Goal: Transaction & Acquisition: Purchase product/service

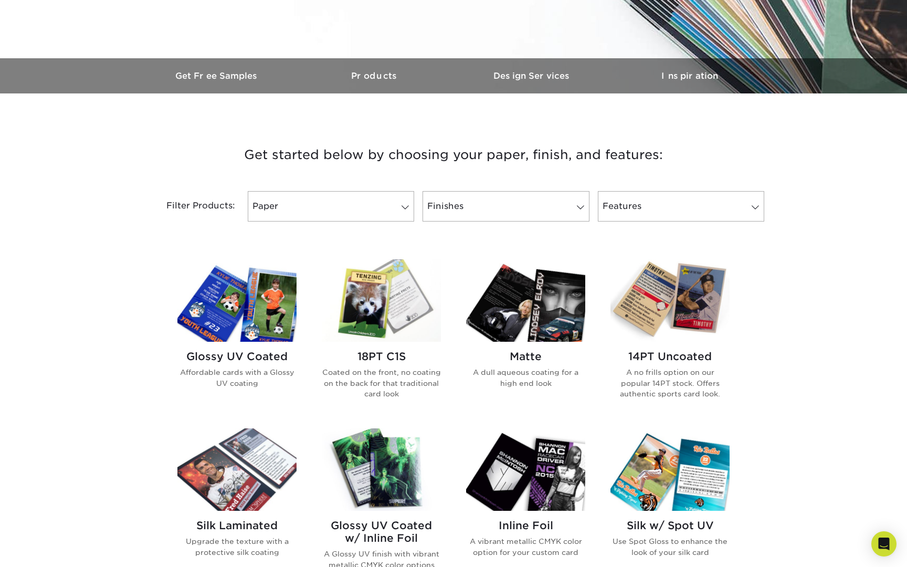
scroll to position [276, 0]
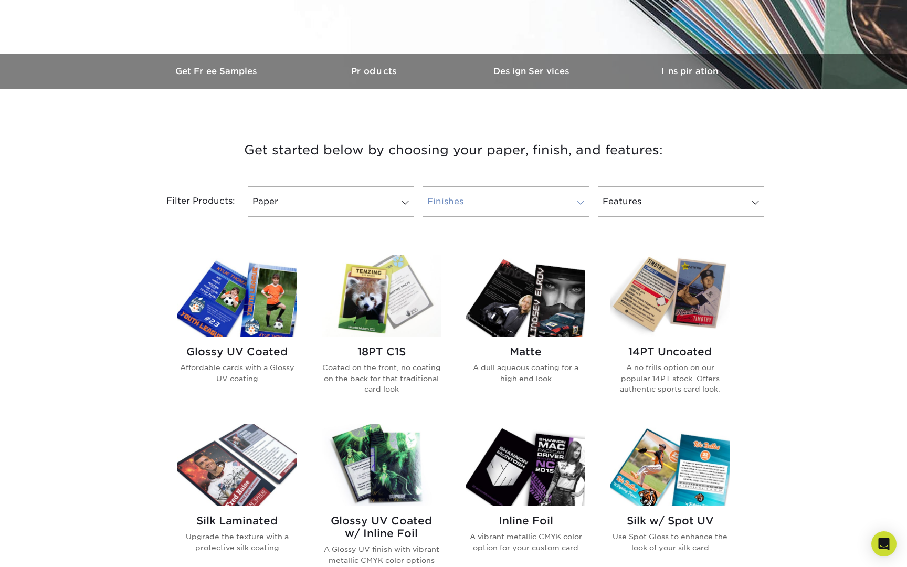
click at [473, 205] on link "Finishes" at bounding box center [506, 201] width 166 height 30
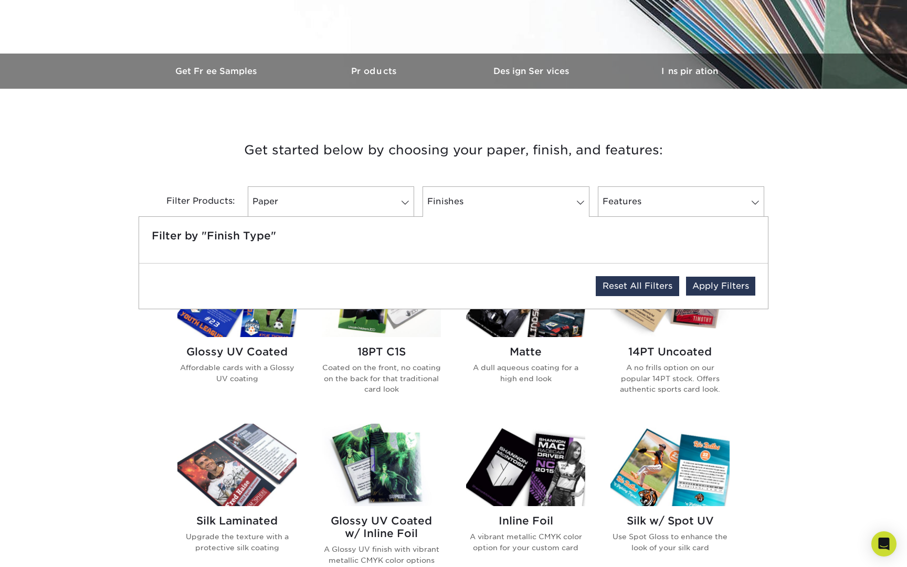
click at [658, 287] on link "Reset All Filters" at bounding box center [637, 286] width 83 height 20
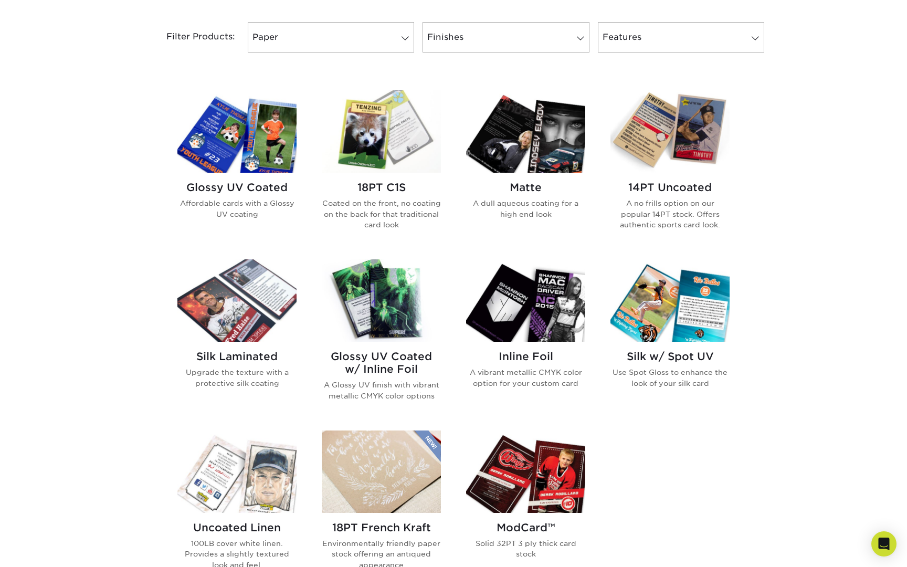
scroll to position [439, 0]
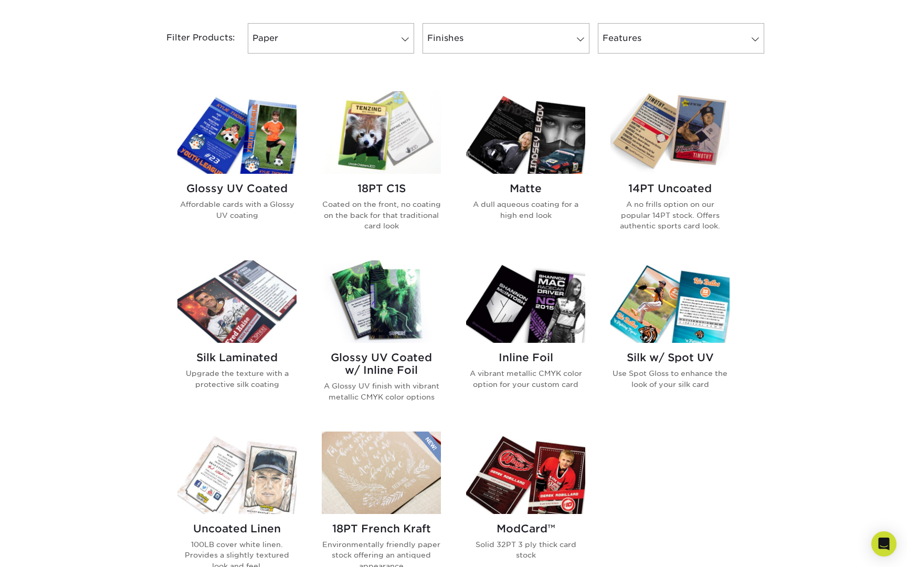
click at [393, 139] on img at bounding box center [381, 132] width 119 height 82
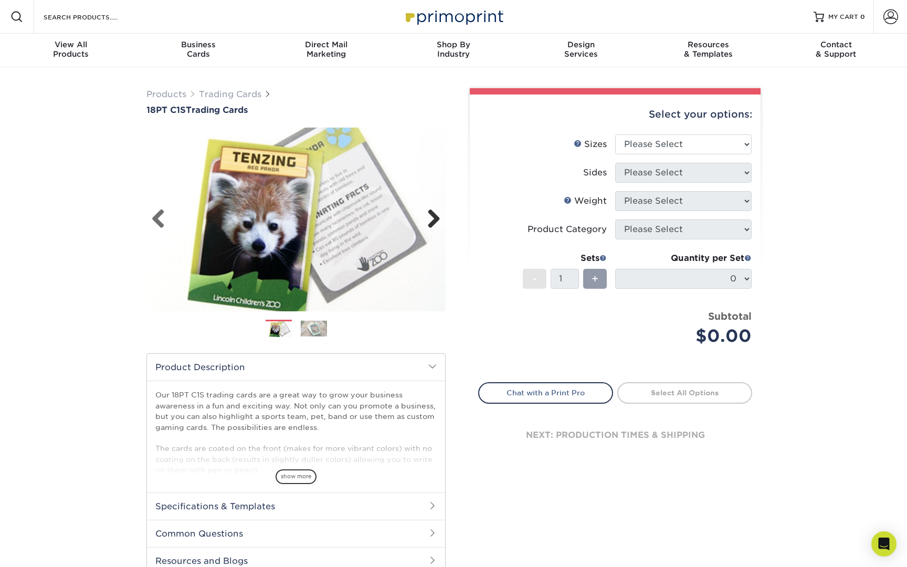
click at [438, 221] on link "Next" at bounding box center [429, 219] width 21 height 21
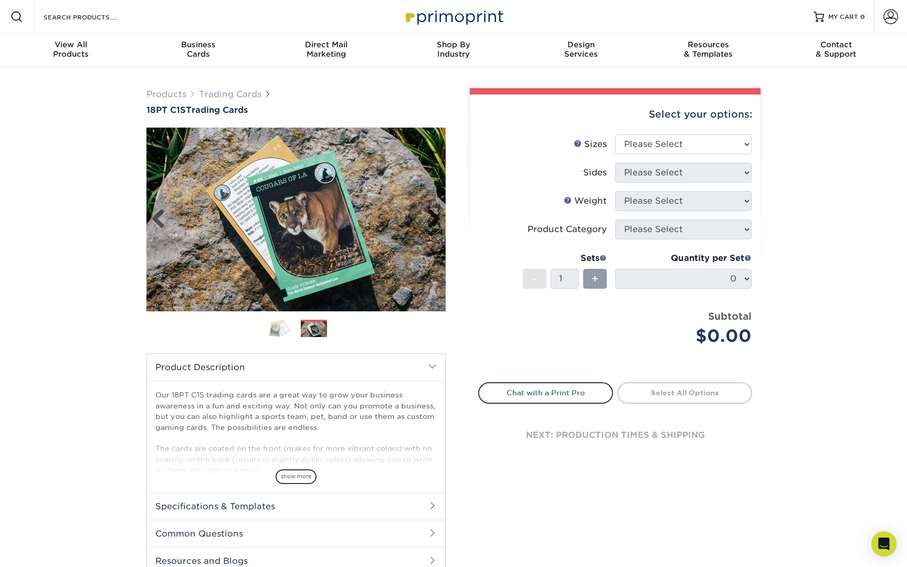
click at [438, 221] on link "Next" at bounding box center [429, 219] width 21 height 21
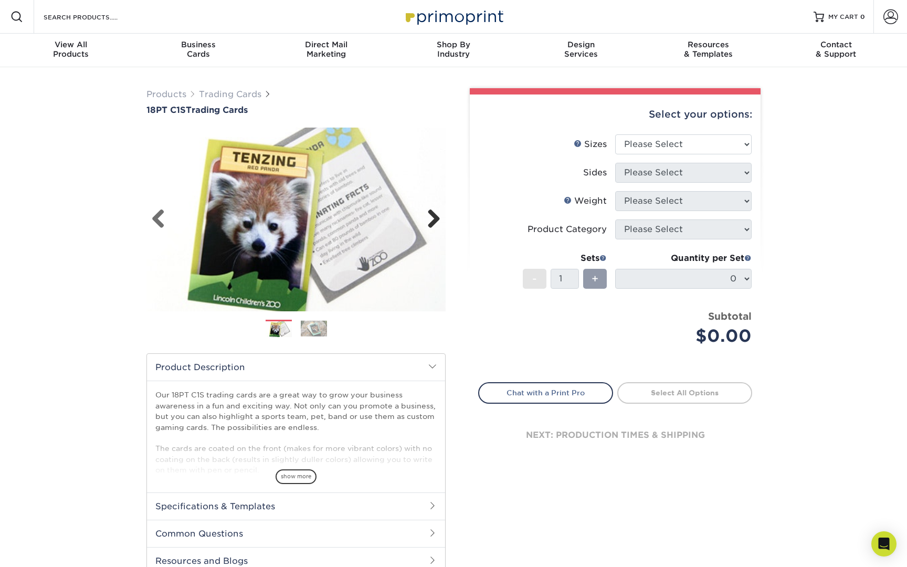
click at [437, 221] on link "Next" at bounding box center [429, 219] width 21 height 21
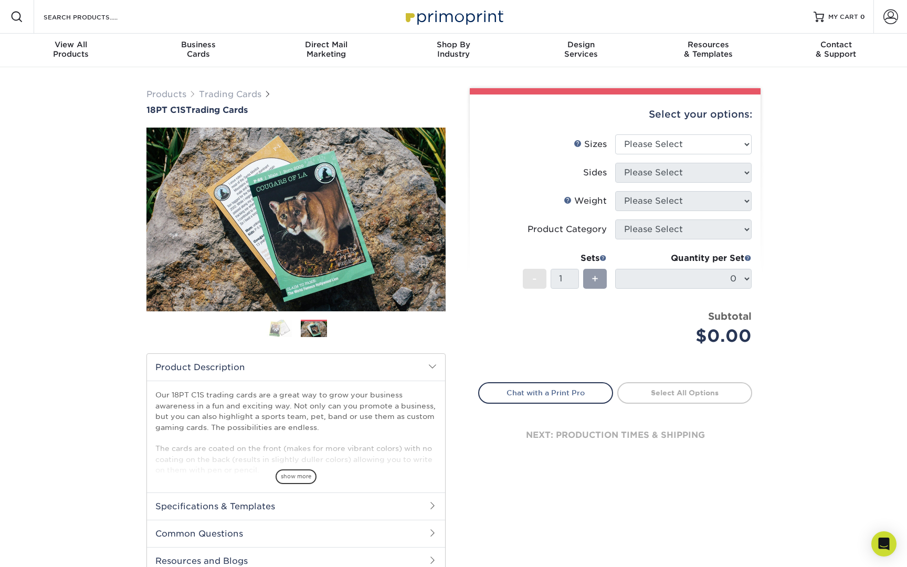
click at [664, 217] on li "Weight Help Weight Please Select 18PTC1S" at bounding box center [615, 205] width 273 height 28
select select "2.50x3.50"
select select "13abbda7-1d64-4f25-8bb2-c179b224825d"
select select "18PTC1S"
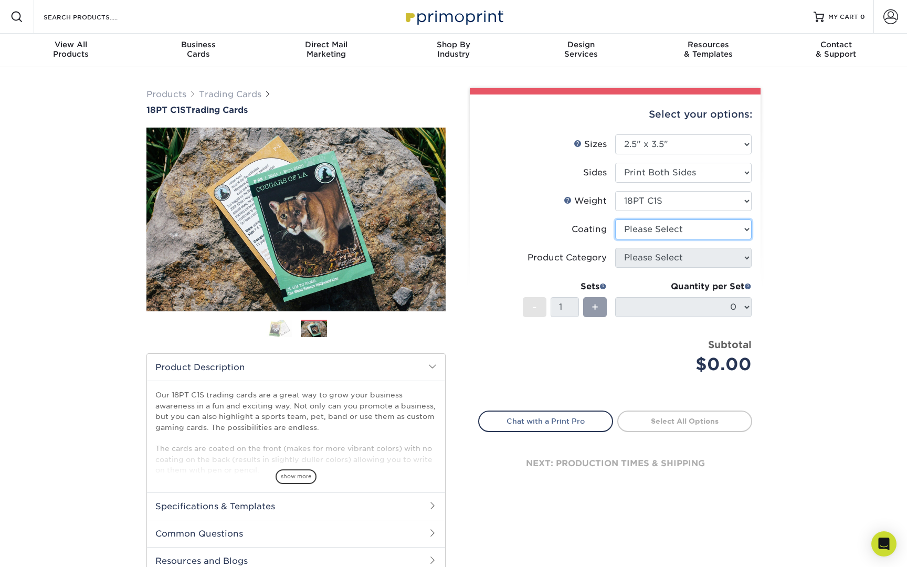
select select "1e8116af-acfc-44b1-83dc-8181aa338834"
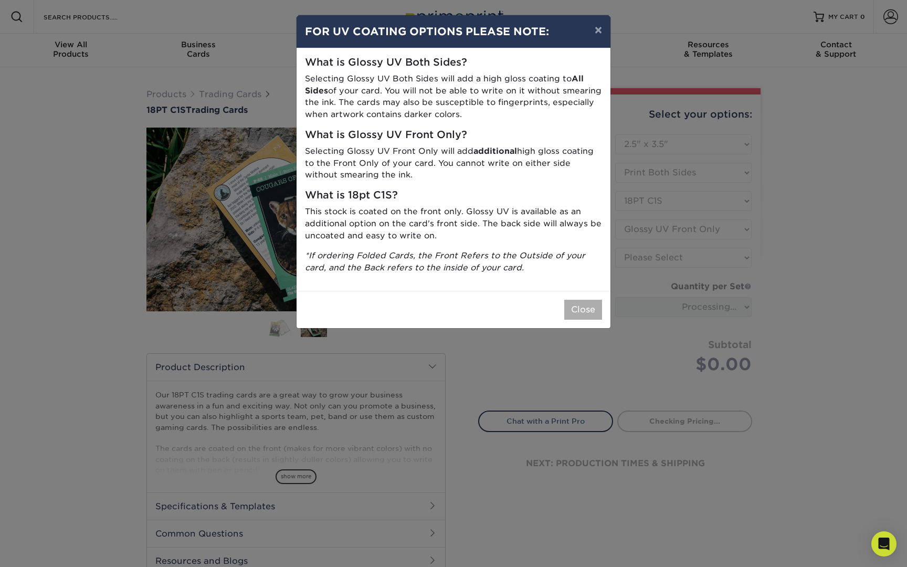
click at [586, 300] on button "Close" at bounding box center [583, 310] width 38 height 20
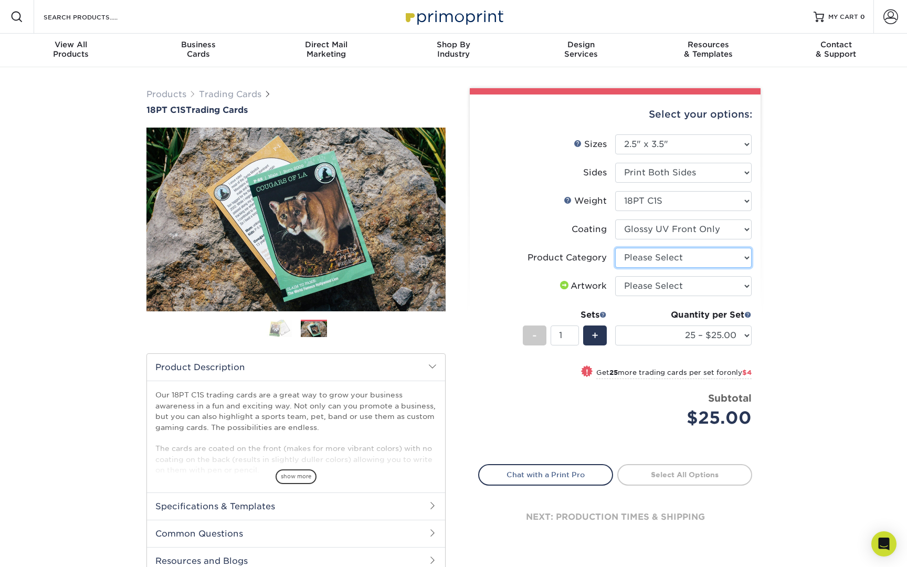
select select "c2f9bce9-36c2-409d-b101-c29d9d031e18"
select select "upload"
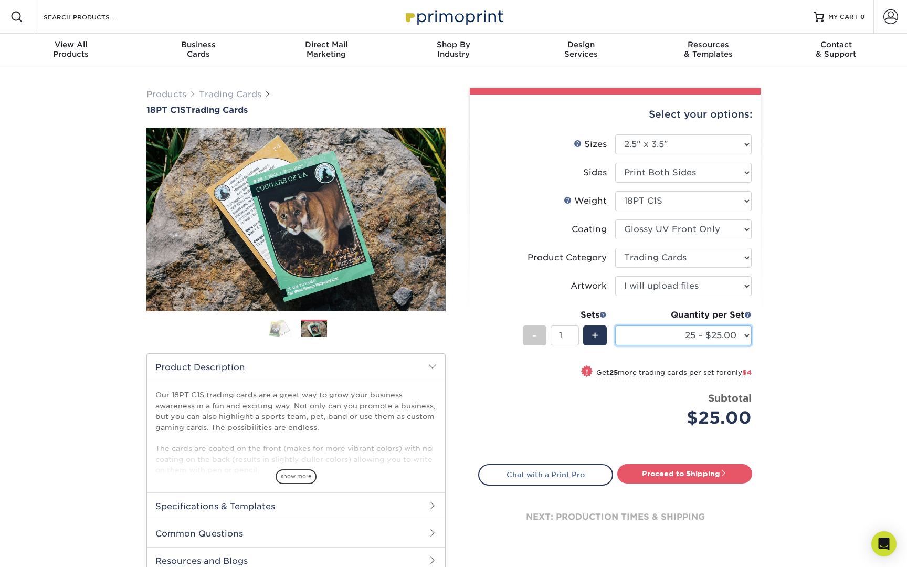
select select "100 – $41.00"
click at [154, 215] on link "Previous" at bounding box center [162, 219] width 21 height 21
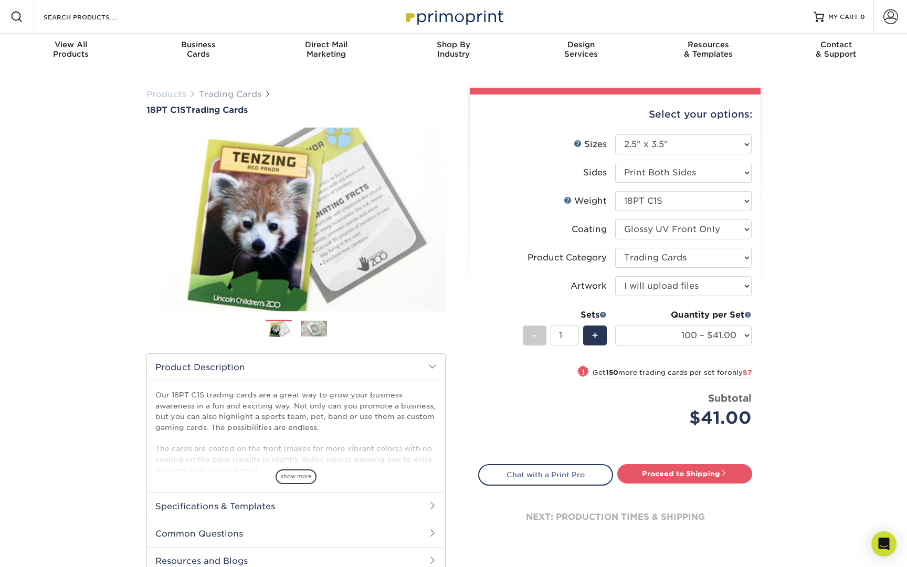
click at [165, 94] on link "Products" at bounding box center [166, 94] width 40 height 10
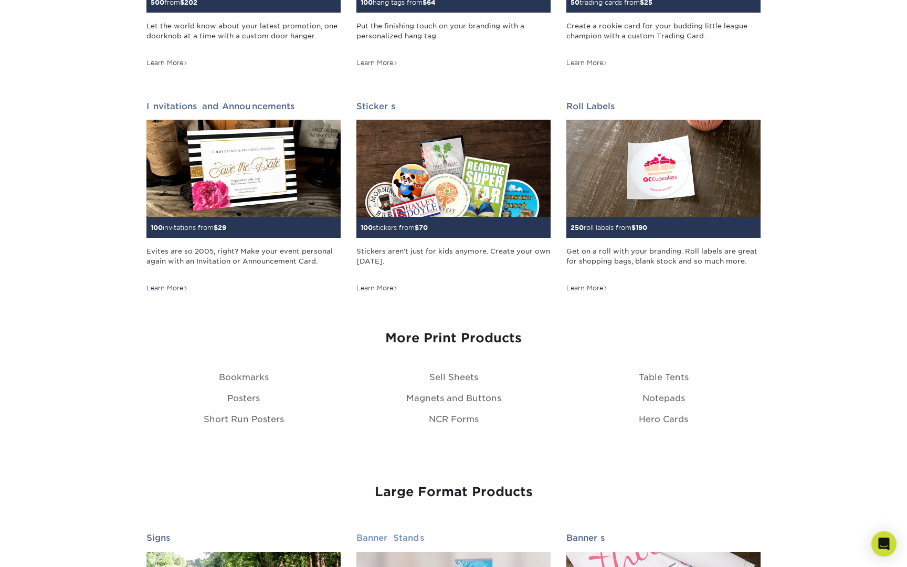
scroll to position [984, 0]
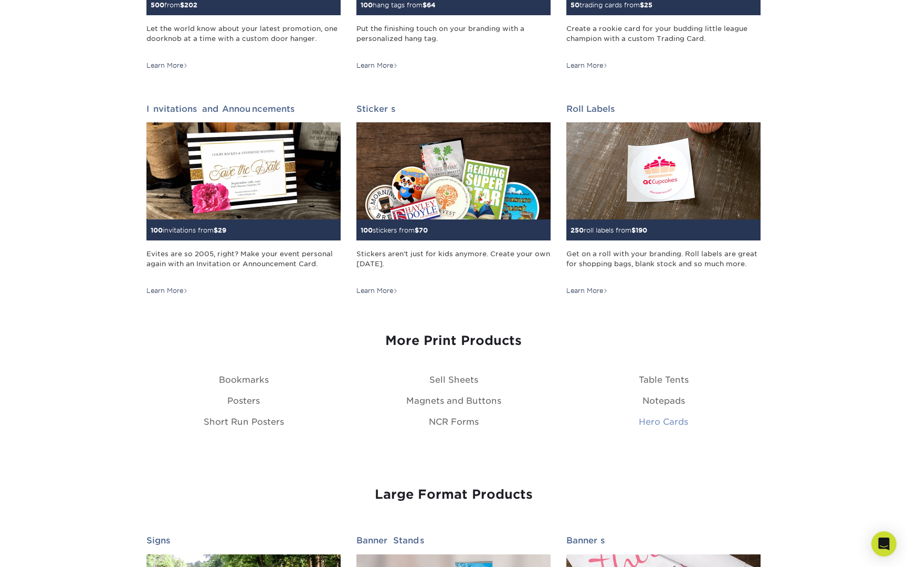
click at [667, 422] on link "Hero Cards" at bounding box center [663, 422] width 49 height 10
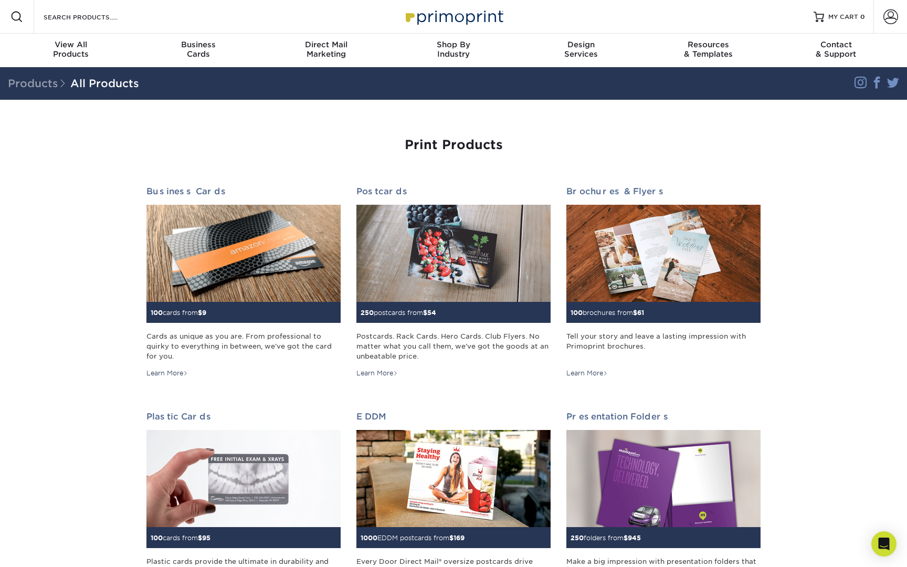
scroll to position [0, 0]
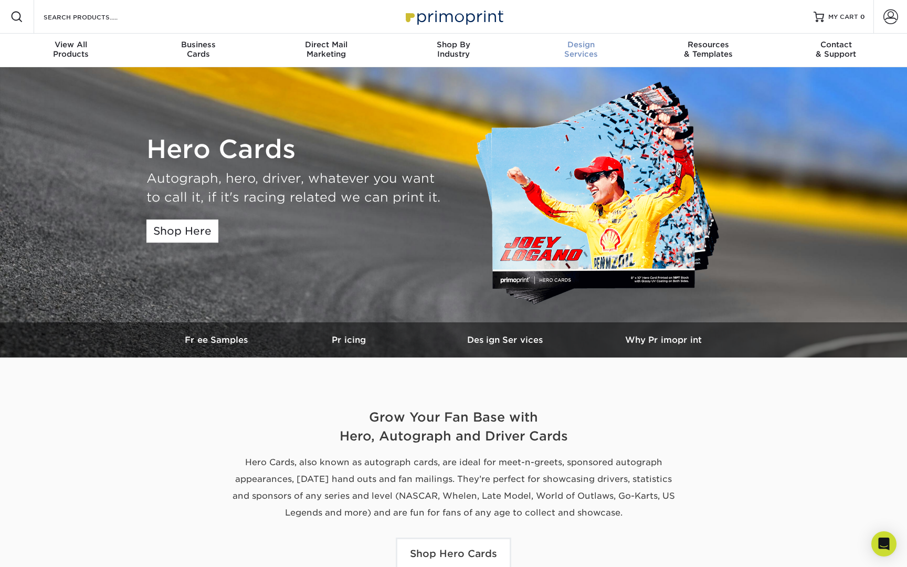
click at [628, 44] on span "Design" at bounding box center [581, 44] width 128 height 9
